Goal: Complete application form

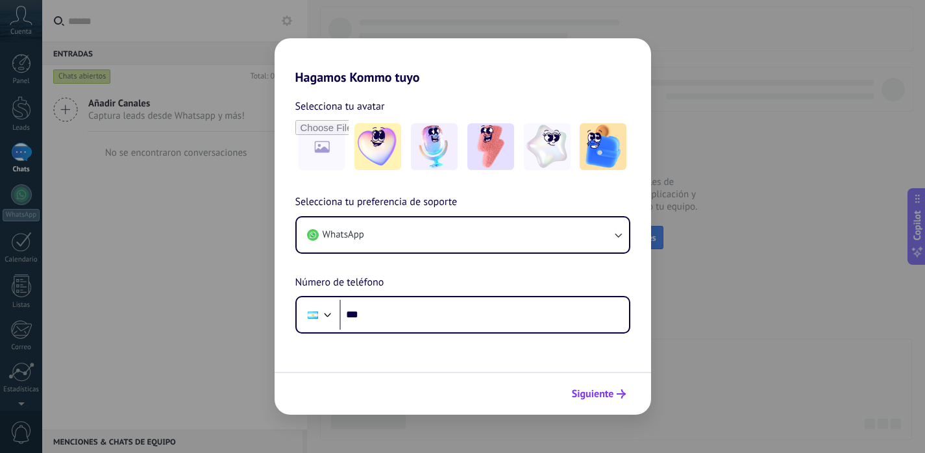
click at [608, 395] on span "Siguiente" at bounding box center [593, 394] width 42 height 9
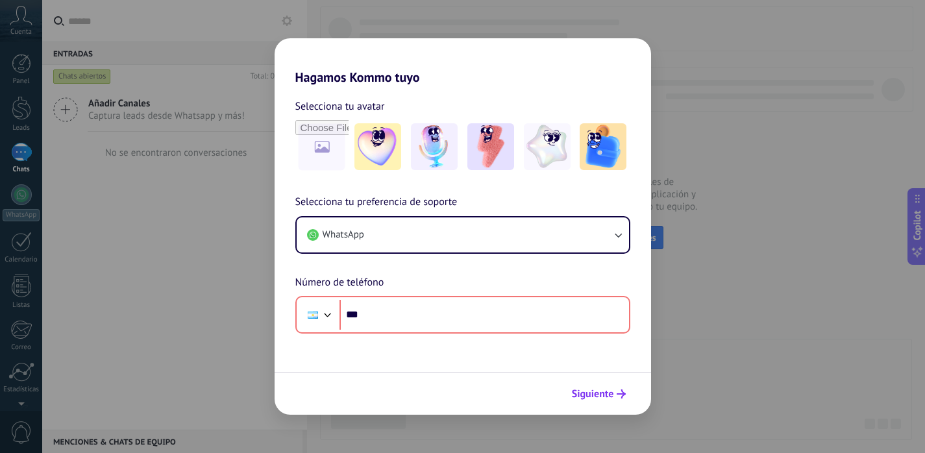
click at [596, 394] on span "Siguiente" at bounding box center [593, 394] width 42 height 9
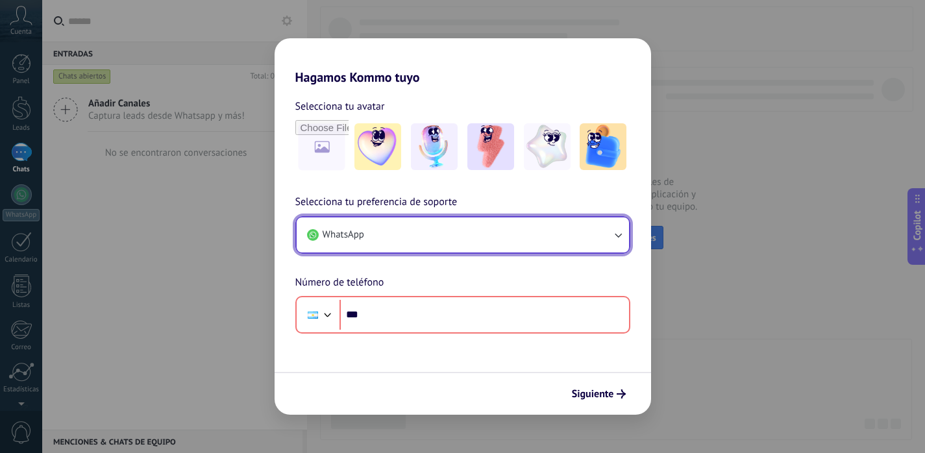
click at [386, 223] on button "WhatsApp" at bounding box center [463, 234] width 332 height 35
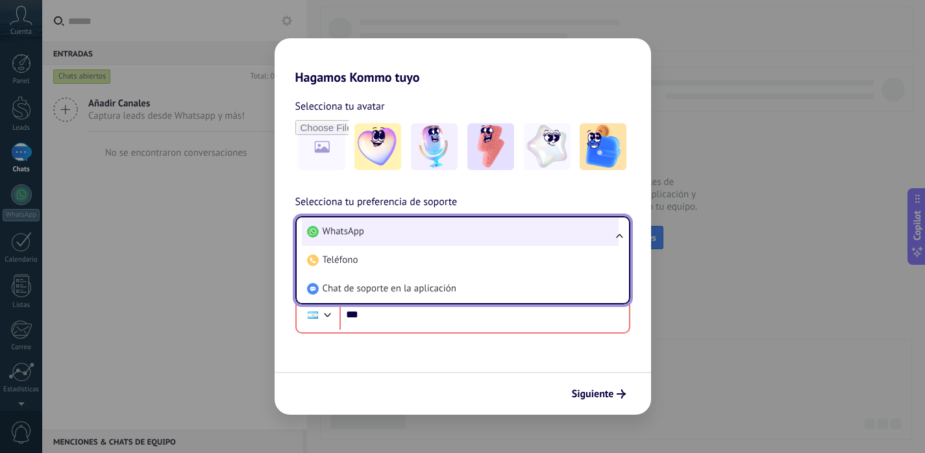
click at [378, 225] on li "WhatsApp" at bounding box center [460, 231] width 317 height 29
